Goal: Task Accomplishment & Management: Use online tool/utility

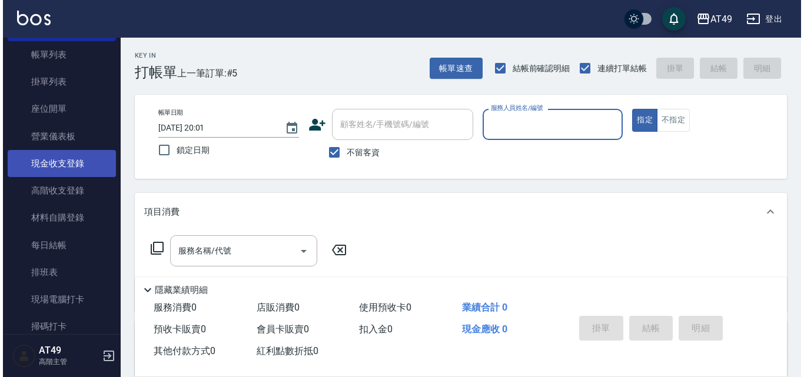
scroll to position [177, 0]
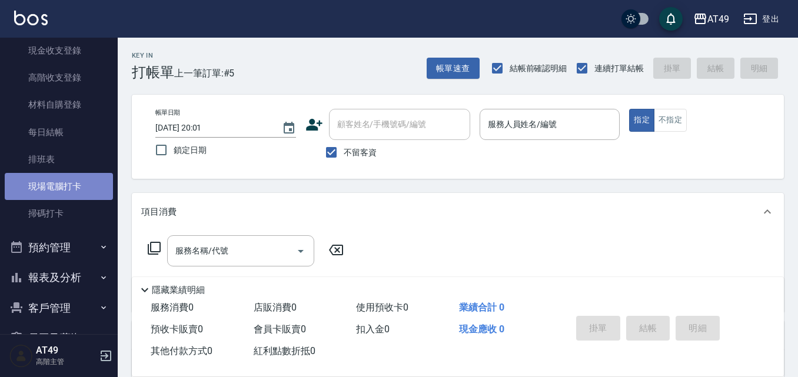
click at [59, 190] on link "現場電腦打卡" at bounding box center [59, 186] width 108 height 27
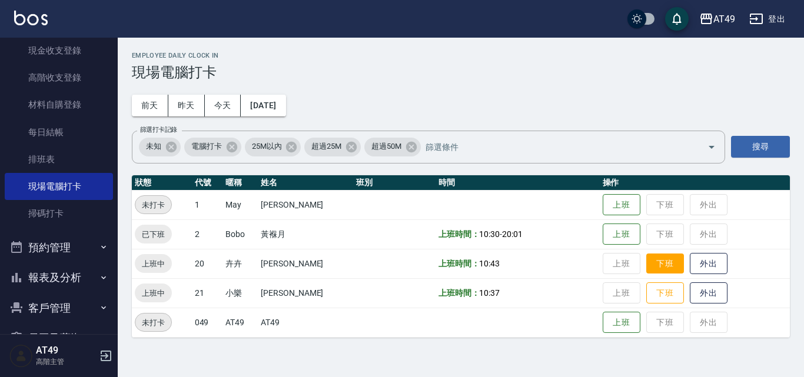
click at [657, 261] on button "下班" at bounding box center [665, 264] width 38 height 21
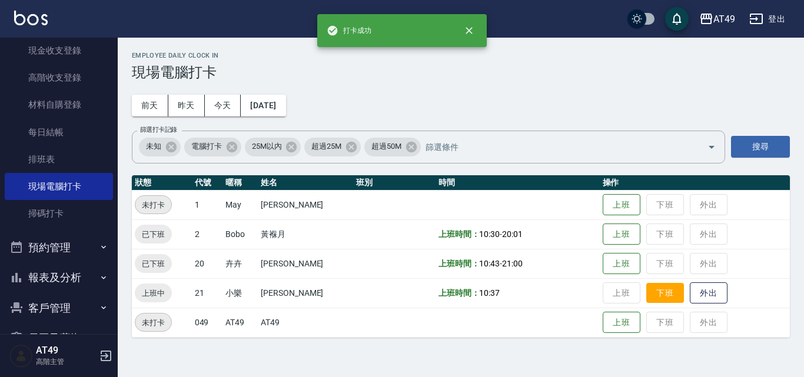
click at [668, 294] on button "下班" at bounding box center [665, 293] width 38 height 21
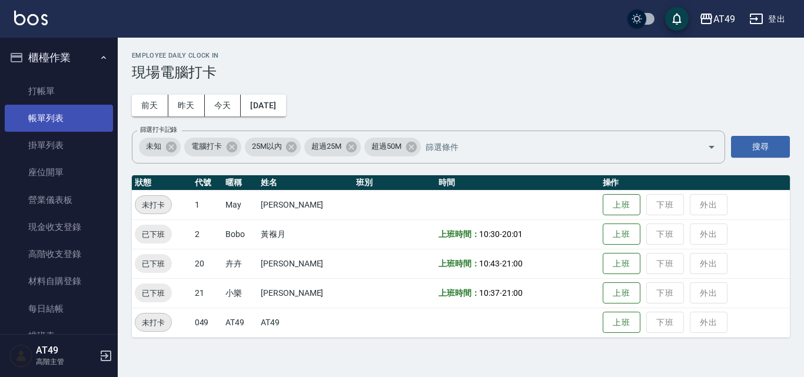
click at [43, 118] on link "帳單列表" at bounding box center [59, 118] width 108 height 27
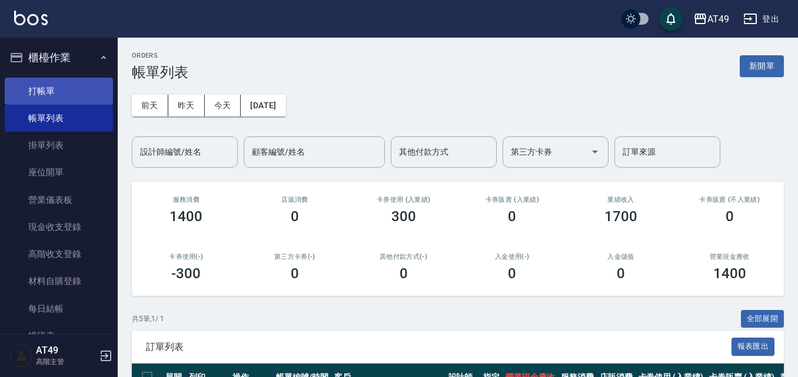
click at [58, 84] on link "打帳單" at bounding box center [59, 91] width 108 height 27
